Goal: Task Accomplishment & Management: Complete application form

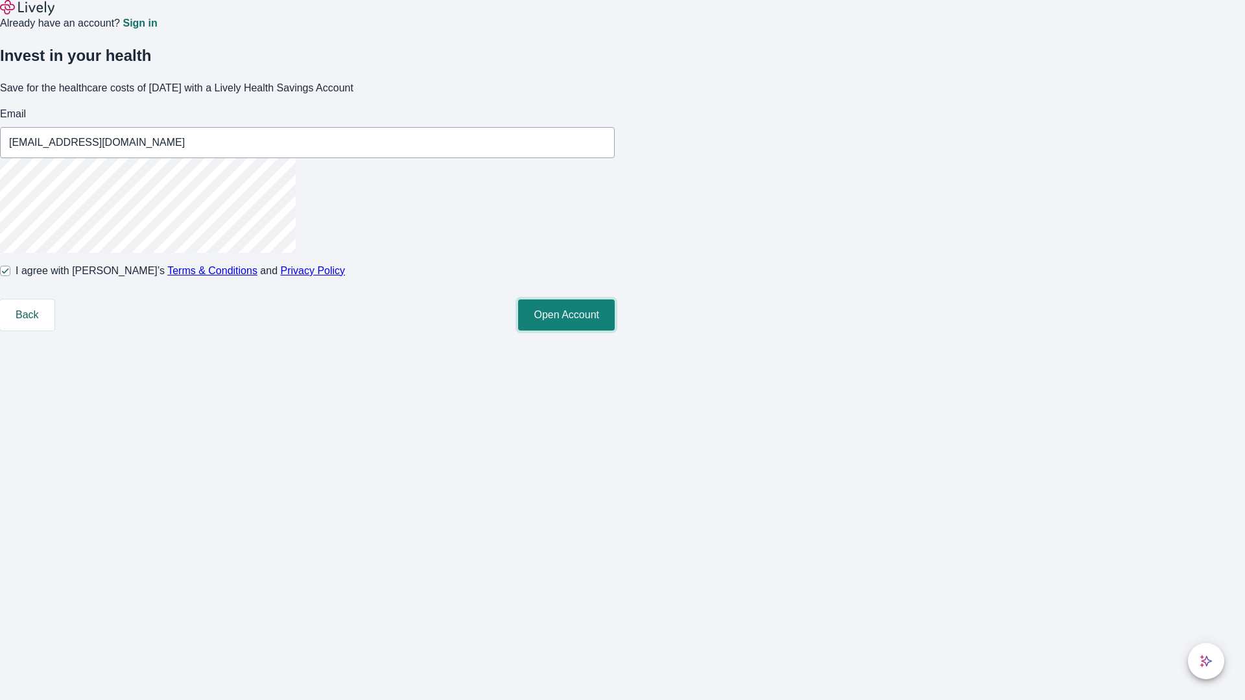
click at [615, 331] on button "Open Account" at bounding box center [566, 315] width 97 height 31
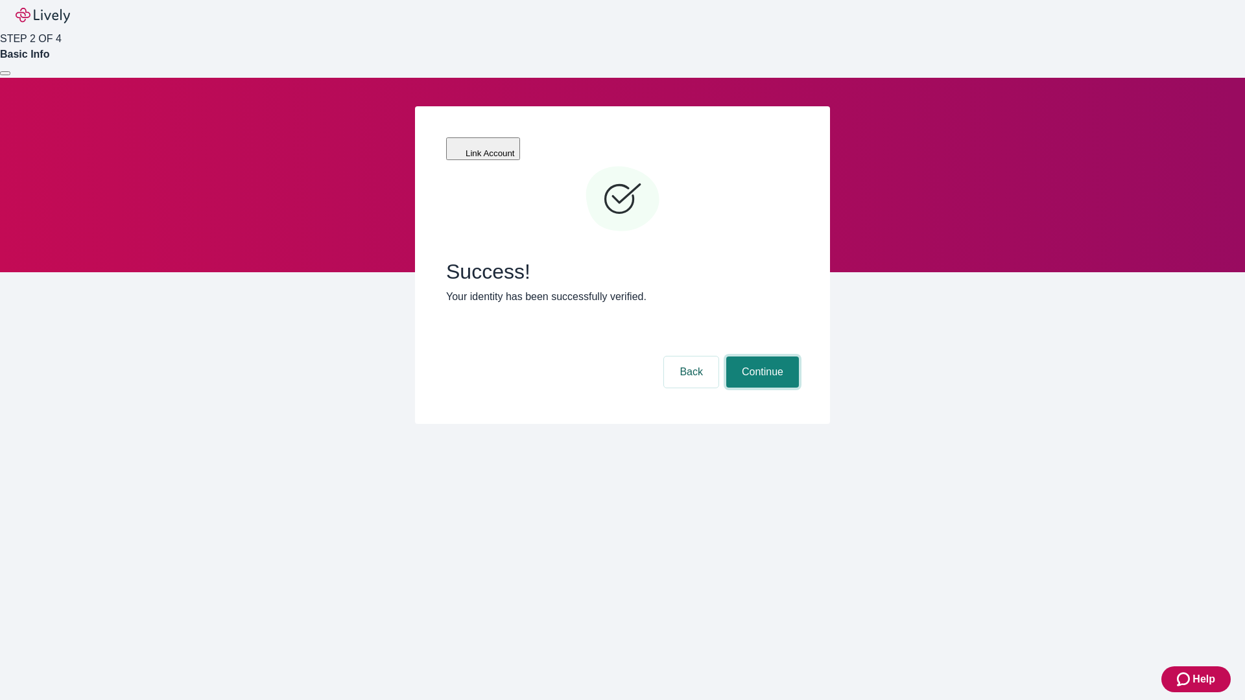
click at [761, 357] on button "Continue" at bounding box center [762, 372] width 73 height 31
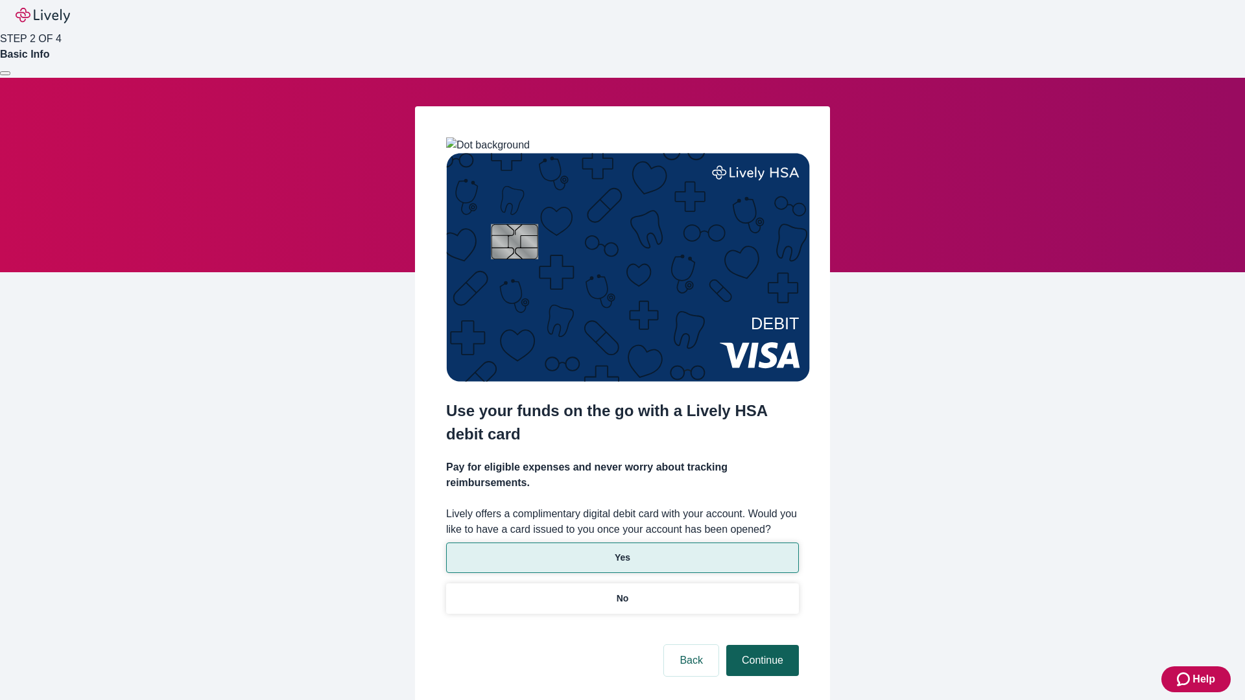
click at [622, 551] on p "Yes" at bounding box center [623, 558] width 16 height 14
click at [761, 645] on button "Continue" at bounding box center [762, 660] width 73 height 31
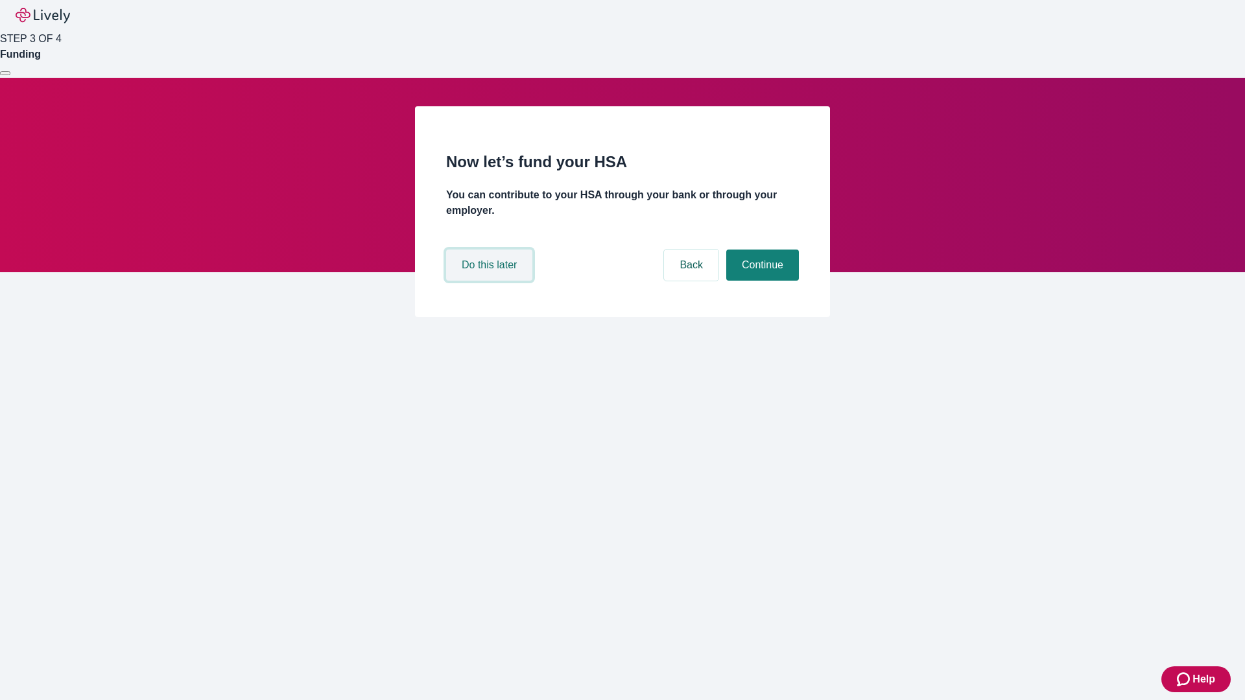
click at [491, 281] on button "Do this later" at bounding box center [489, 265] width 86 height 31
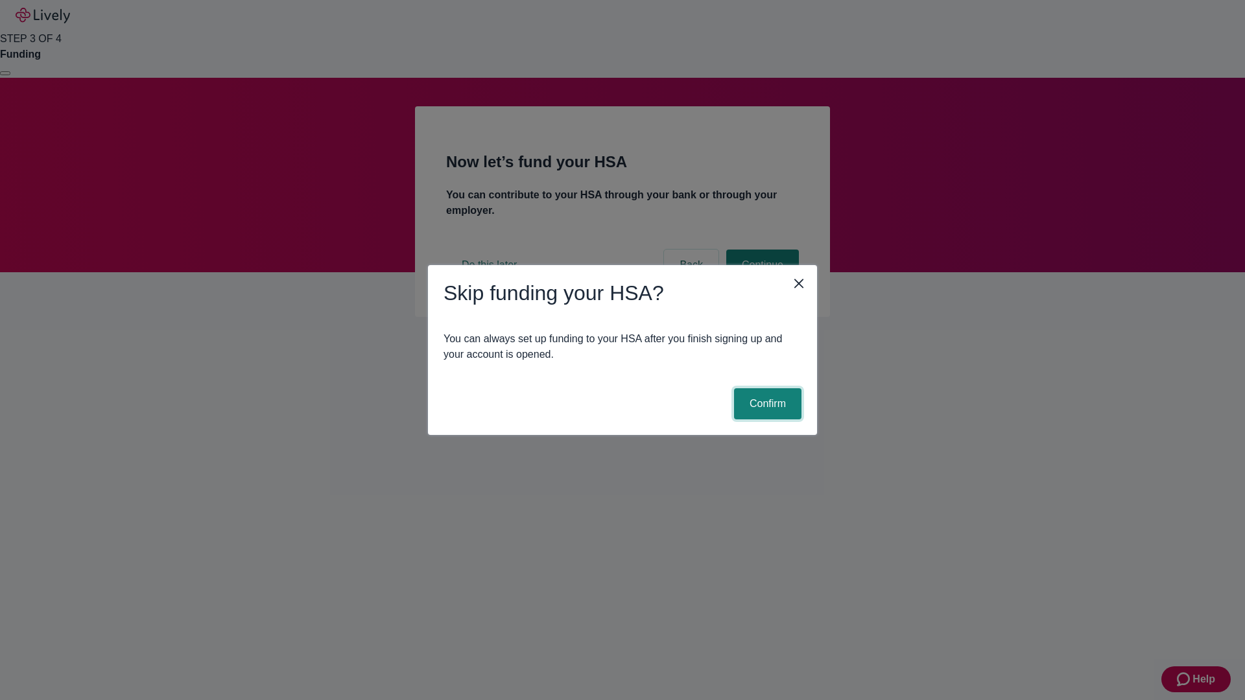
click at [766, 404] on button "Confirm" at bounding box center [767, 403] width 67 height 31
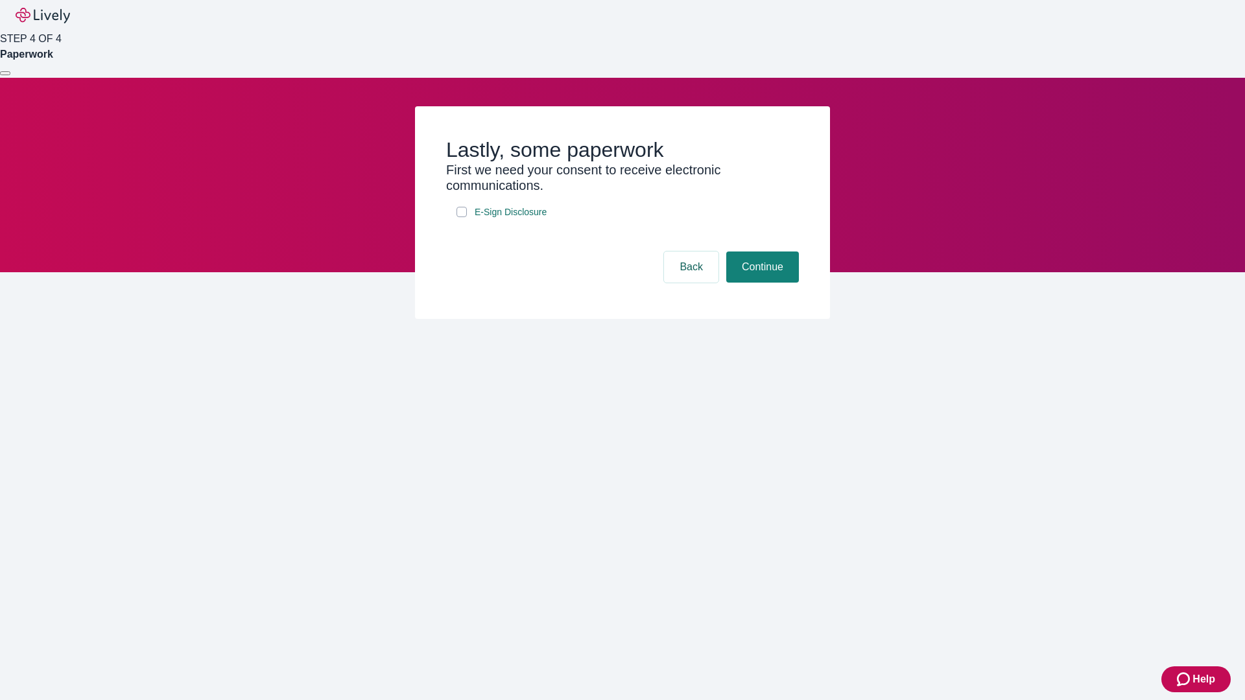
click at [462, 217] on input "E-Sign Disclosure" at bounding box center [461, 212] width 10 height 10
checkbox input "true"
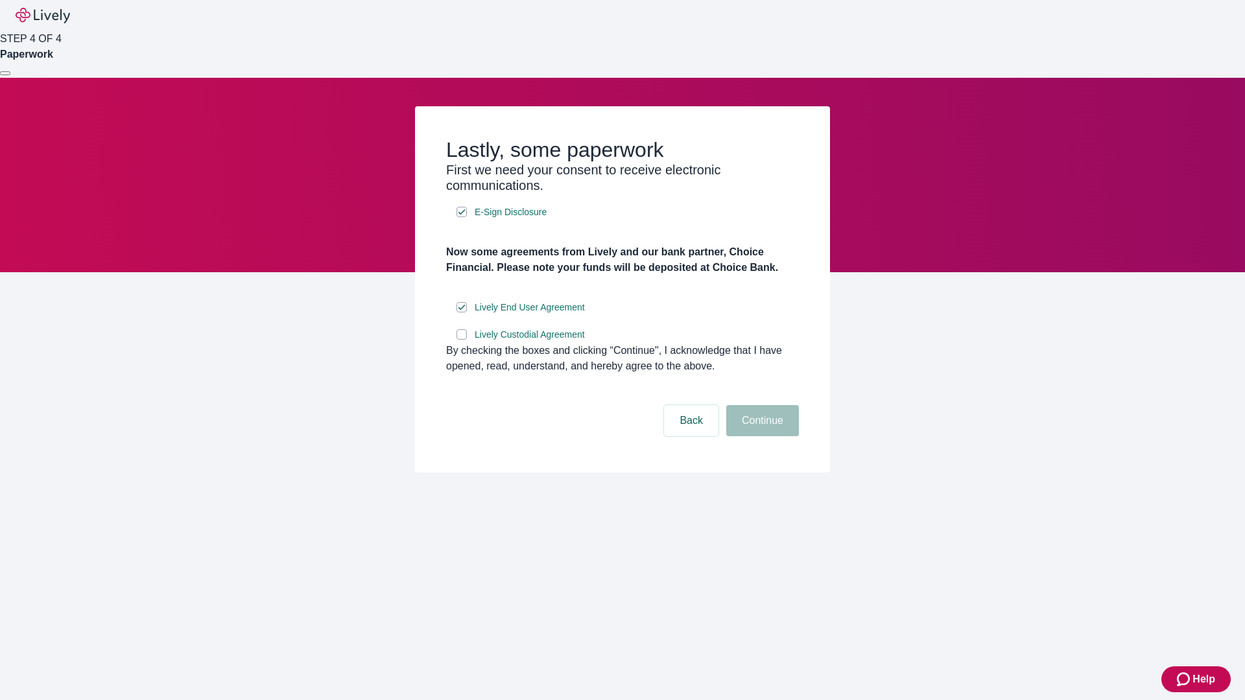
click at [462, 340] on input "Lively Custodial Agreement" at bounding box center [461, 334] width 10 height 10
checkbox input "true"
click at [761, 436] on button "Continue" at bounding box center [762, 420] width 73 height 31
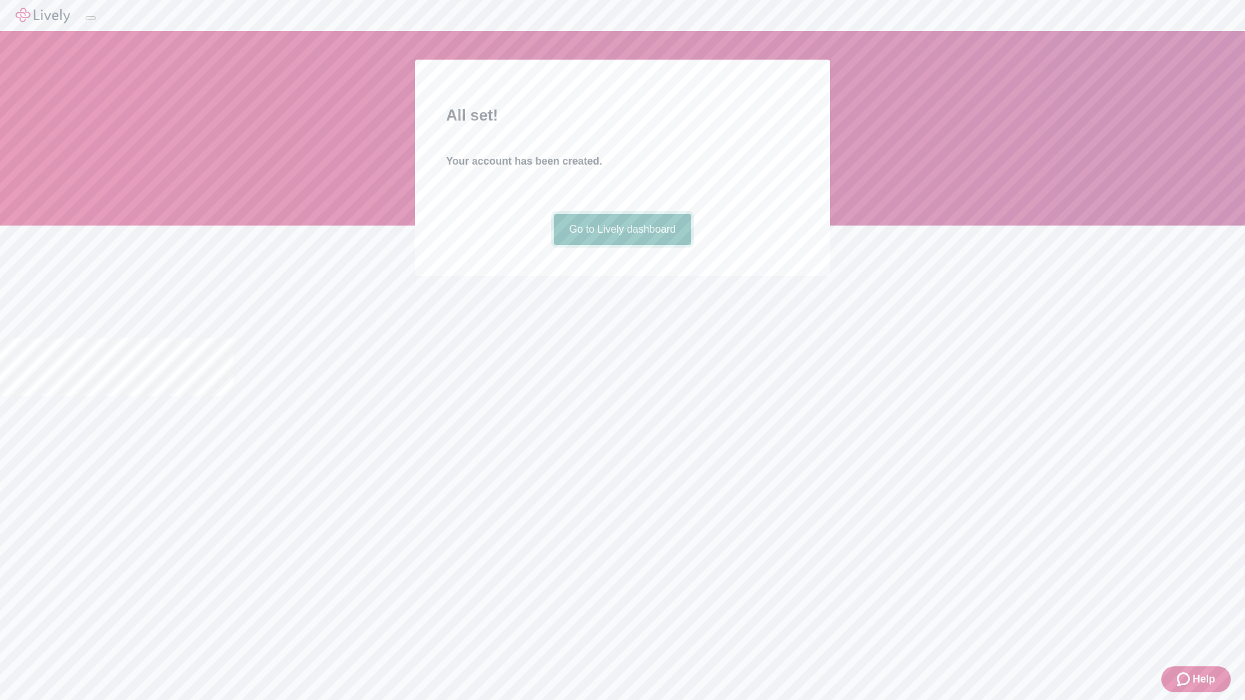
click at [622, 245] on link "Go to Lively dashboard" at bounding box center [623, 229] width 138 height 31
